Goal: Task Accomplishment & Management: Use online tool/utility

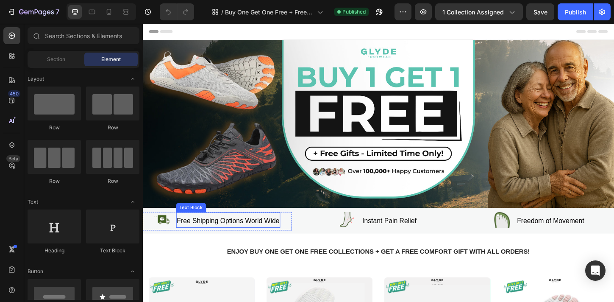
click at [205, 149] on div "Background Image" at bounding box center [397, 131] width 508 height 181
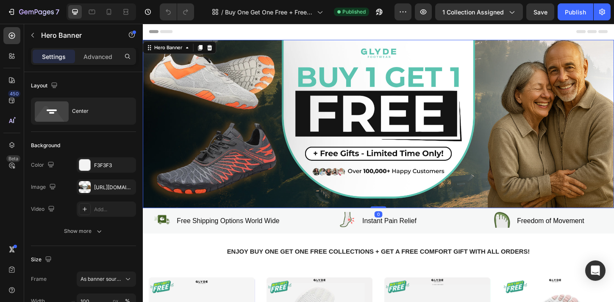
click at [94, 189] on div "[URL][DOMAIN_NAME]" at bounding box center [106, 186] width 59 height 15
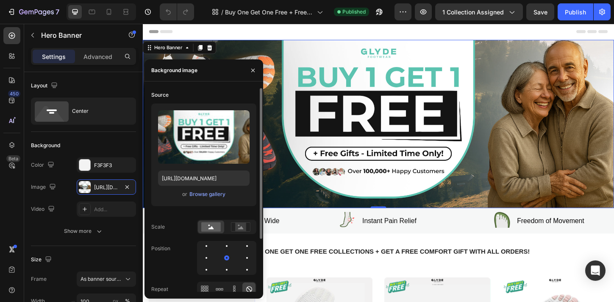
click at [199, 100] on div "Source" at bounding box center [203, 95] width 105 height 14
click at [211, 197] on div "Browse gallery" at bounding box center [207, 194] width 36 height 8
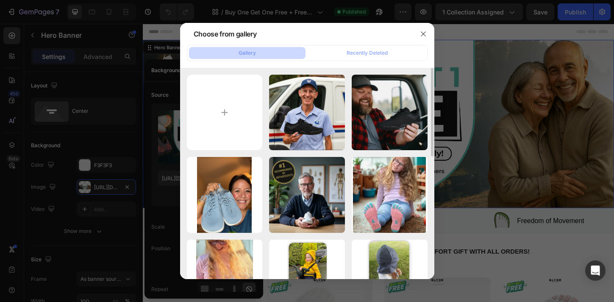
type input "C:\fakepath\banner9.jpg"
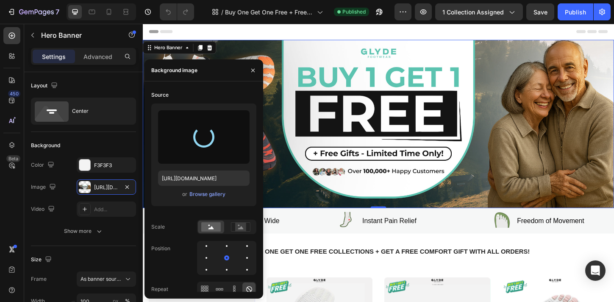
type input "[URL][DOMAIN_NAME]"
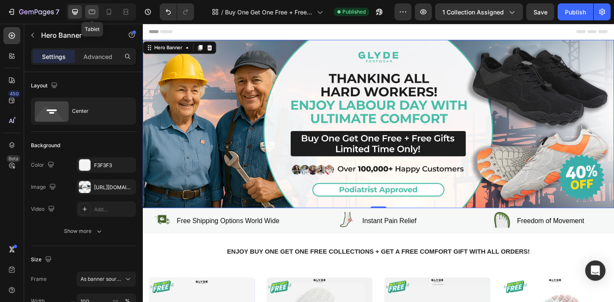
click at [89, 11] on icon at bounding box center [92, 12] width 8 height 8
type input "100%"
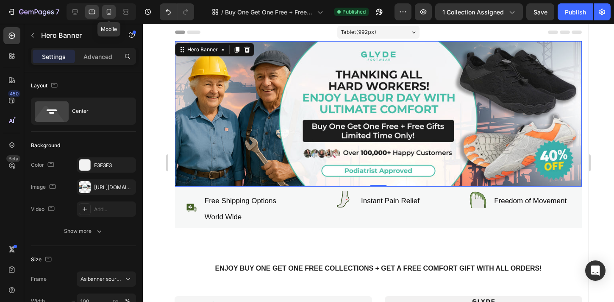
click at [108, 11] on icon at bounding box center [109, 12] width 8 height 8
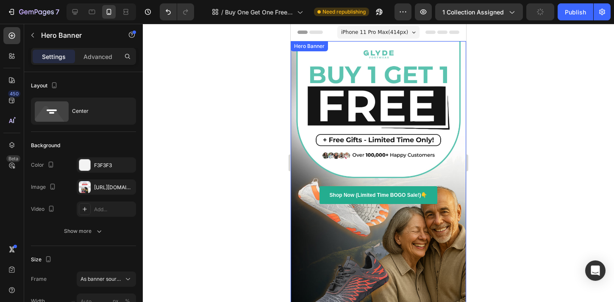
click at [308, 180] on div "Shop Now (Limited Time BOGO Sale!)👇 Button" at bounding box center [378, 197] width 175 height 36
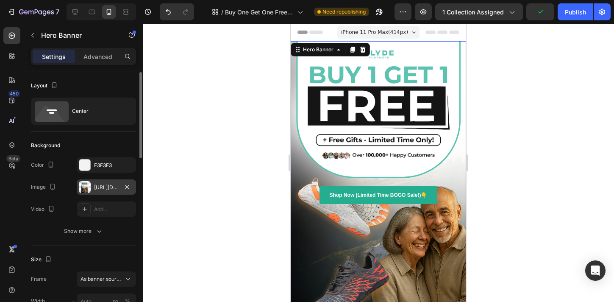
click at [99, 187] on div "[URL][DOMAIN_NAME]" at bounding box center [106, 187] width 25 height 8
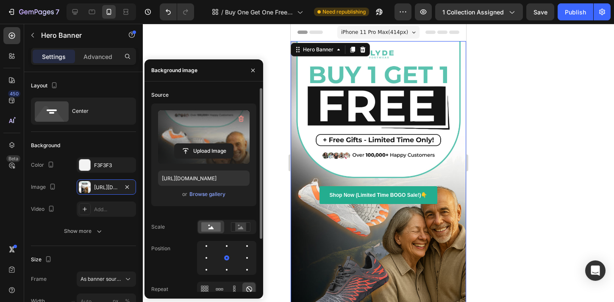
click at [196, 139] on label at bounding box center [204, 136] width 92 height 53
click at [196, 144] on input "file" at bounding box center [204, 151] width 58 height 14
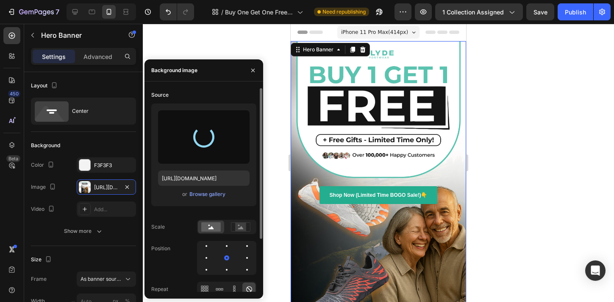
type input "[URL][DOMAIN_NAME]"
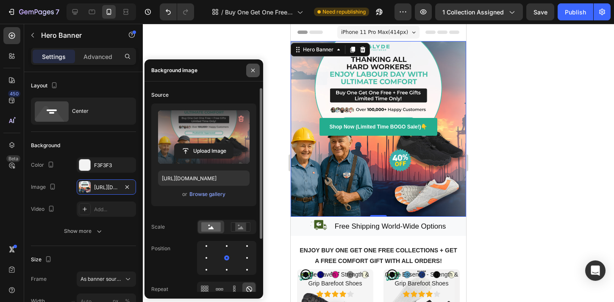
click at [253, 68] on icon "button" at bounding box center [253, 70] width 7 height 7
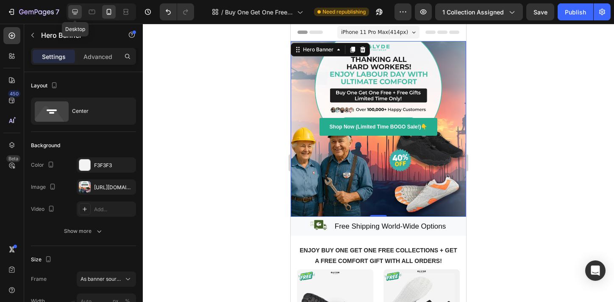
click at [78, 9] on icon at bounding box center [75, 12] width 8 height 8
type input "100"
type input "1200"
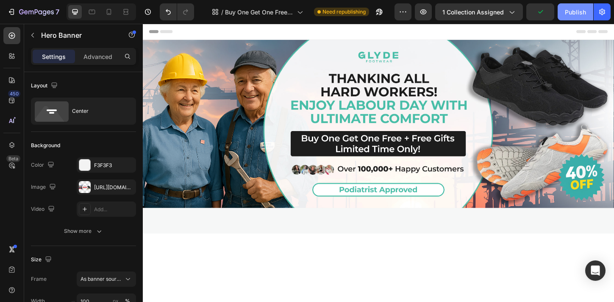
click at [581, 11] on div "Publish" at bounding box center [575, 12] width 21 height 9
